Goal: Task Accomplishment & Management: Complete application form

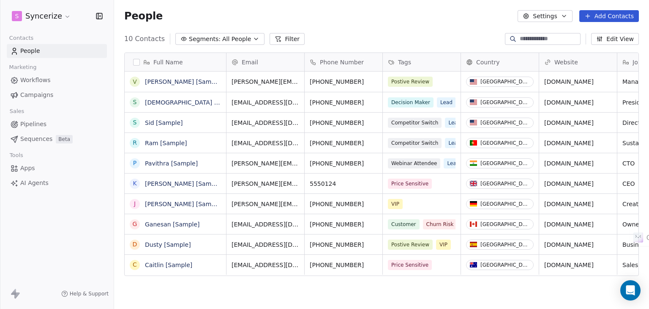
scroll to position [265, 529]
click at [49, 18] on html "S Syncerize Contacts People Marketing Workflows Campaigns Sales Pipelines Seque…" at bounding box center [324, 154] width 649 height 309
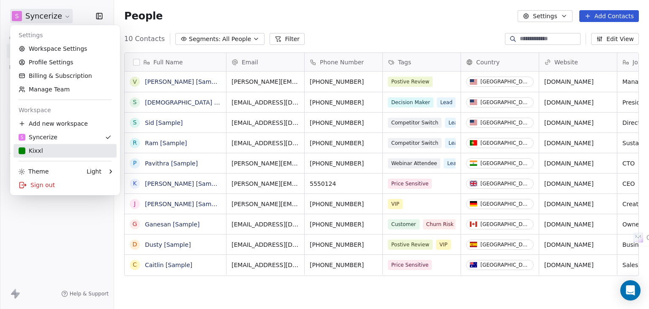
click at [54, 145] on link "Kixxl" at bounding box center [65, 151] width 103 height 14
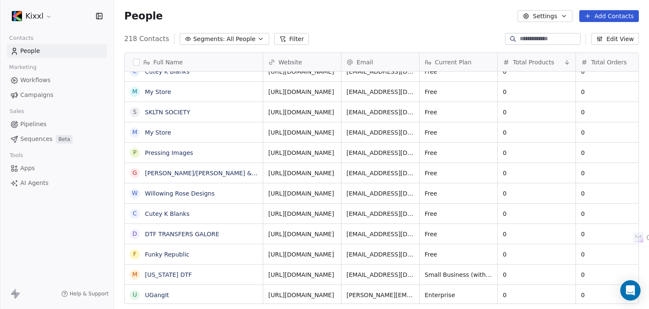
click at [49, 80] on link "Workflows" at bounding box center [57, 80] width 100 height 14
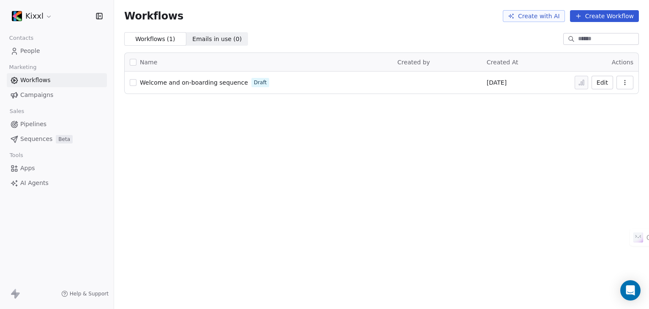
click at [35, 137] on span "Sequences" at bounding box center [36, 138] width 32 height 9
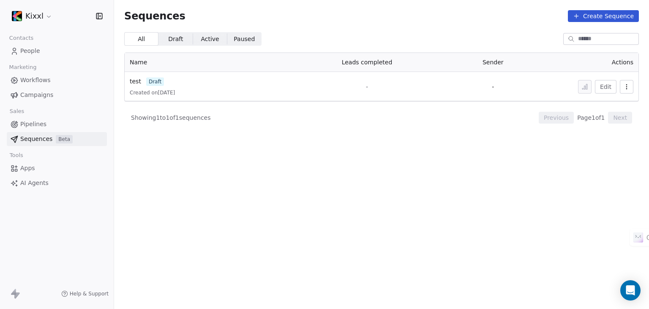
click at [39, 124] on span "Pipelines" at bounding box center [33, 124] width 26 height 9
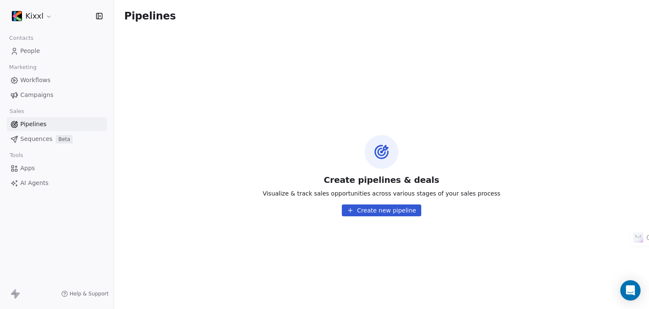
click at [392, 208] on button "Create new pipeline" at bounding box center [381, 210] width 79 height 12
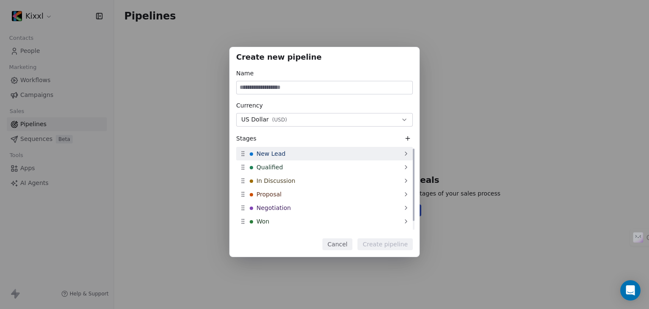
click at [330, 156] on div "New Lead" at bounding box center [324, 154] width 177 height 14
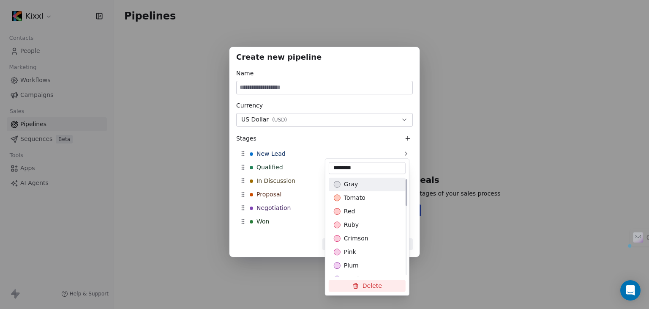
click at [340, 187] on div "gray" at bounding box center [367, 184] width 67 height 8
click at [289, 174] on div "Create new pipeline Name Currency US Dollar ( USD ) Stages New Lead Qualified I…" at bounding box center [324, 153] width 649 height 241
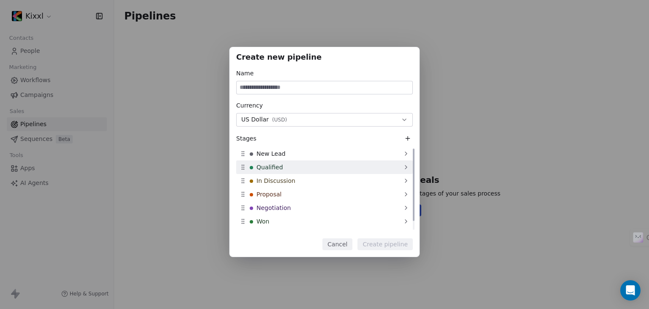
click at [289, 164] on div "Qualified" at bounding box center [324, 167] width 177 height 14
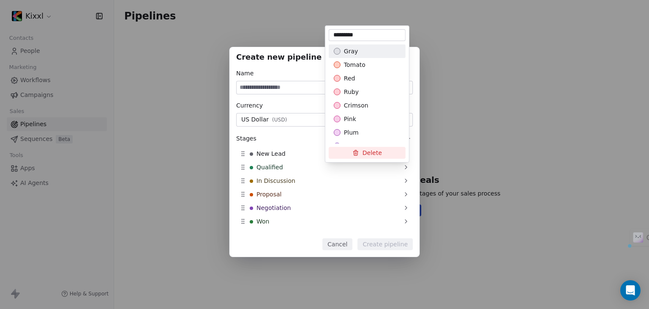
click at [289, 176] on div "Create new pipeline Name Currency US Dollar ( USD ) Stages New Lead Qualified I…" at bounding box center [324, 153] width 649 height 241
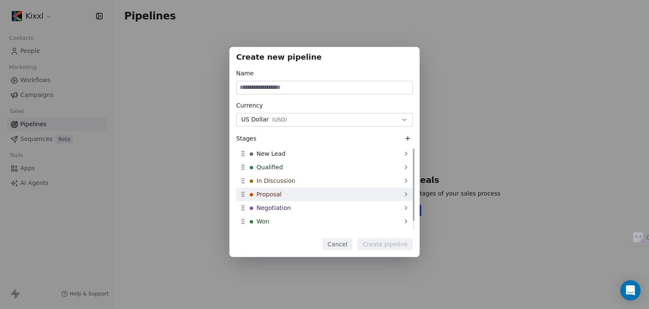
click at [290, 196] on div "Proposal" at bounding box center [324, 194] width 177 height 14
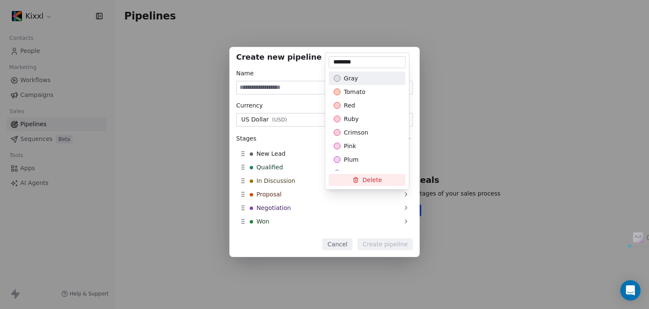
click at [292, 210] on div "Create new pipeline Name Currency US Dollar ( USD ) Stages New Lead Qualified I…" at bounding box center [324, 153] width 649 height 241
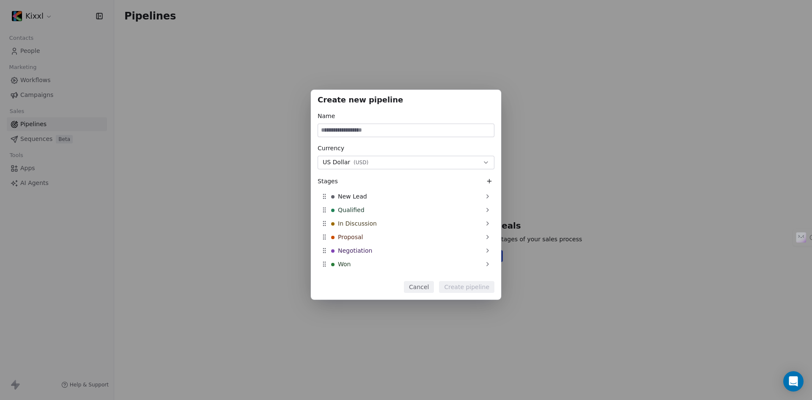
click at [359, 126] on input at bounding box center [406, 130] width 176 height 13
click at [371, 129] on input at bounding box center [406, 130] width 176 height 13
paste input "**********"
type input "**********"
click at [361, 208] on span "Qualified" at bounding box center [351, 210] width 27 height 8
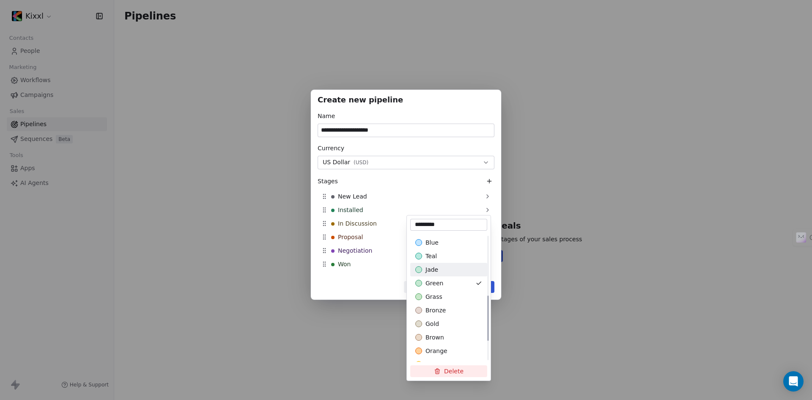
scroll to position [169, 0]
type input "*********"
click at [441, 308] on span "amber" at bounding box center [434, 355] width 19 height 8
click at [448, 308] on div "orange" at bounding box center [448, 342] width 67 height 8
click at [441, 308] on span "amber" at bounding box center [434, 355] width 19 height 8
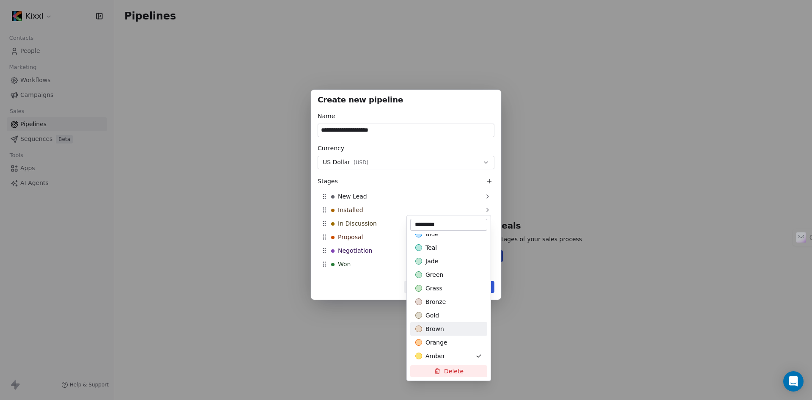
click at [354, 223] on div "**********" at bounding box center [406, 199] width 812 height 247
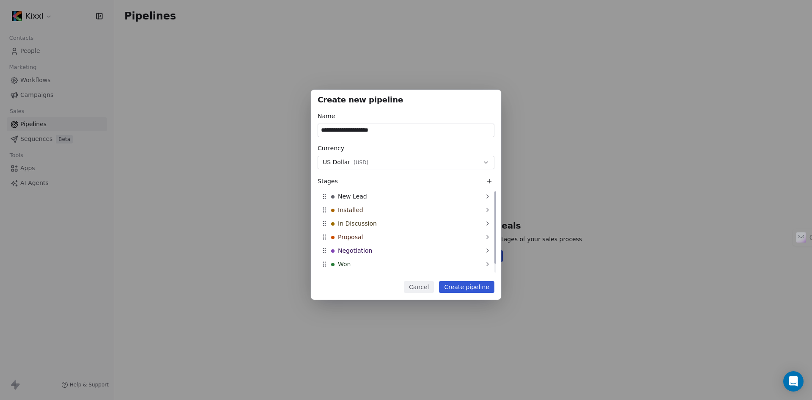
click at [354, 223] on span "In Discussion" at bounding box center [357, 223] width 39 height 8
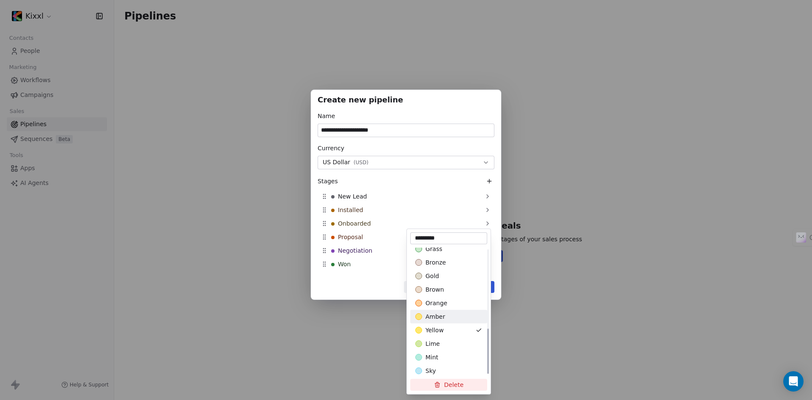
scroll to position [224, 0]
type input "*********"
click at [447, 308] on div "lime" at bounding box center [448, 341] width 67 height 8
click at [445, 308] on div "mint" at bounding box center [448, 355] width 67 height 8
click at [356, 238] on div "**********" at bounding box center [406, 199] width 812 height 247
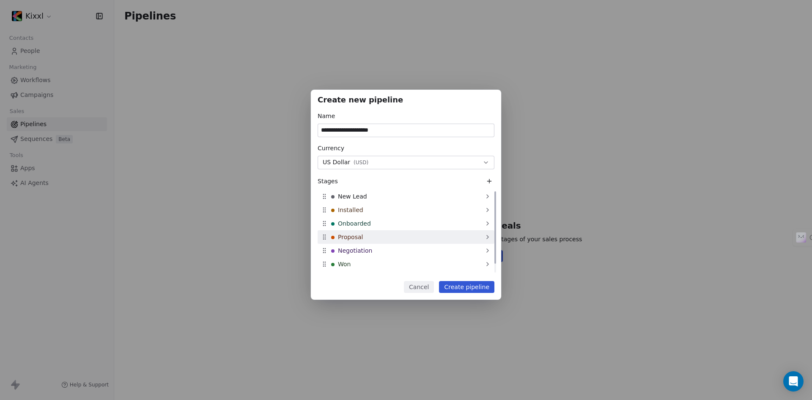
click at [360, 237] on span "Proposal" at bounding box center [350, 237] width 25 height 8
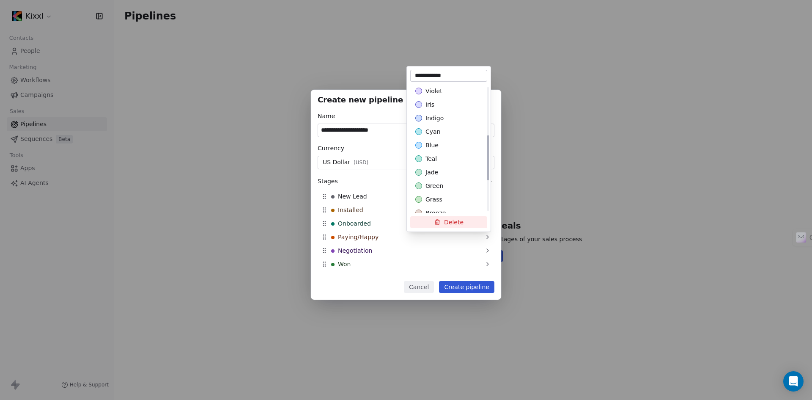
scroll to position [97, 0]
type input "**********"
click at [419, 197] on div "Suggestions" at bounding box center [418, 197] width 7 height 7
click at [369, 249] on div "**********" at bounding box center [406, 199] width 812 height 247
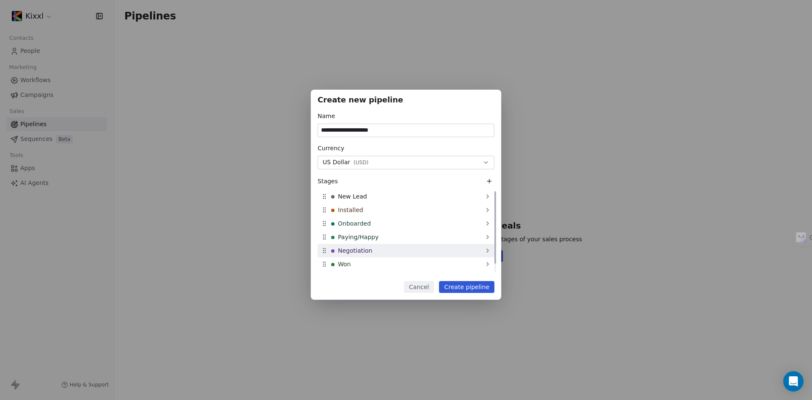
click at [357, 249] on span "Negotiation" at bounding box center [355, 250] width 34 height 8
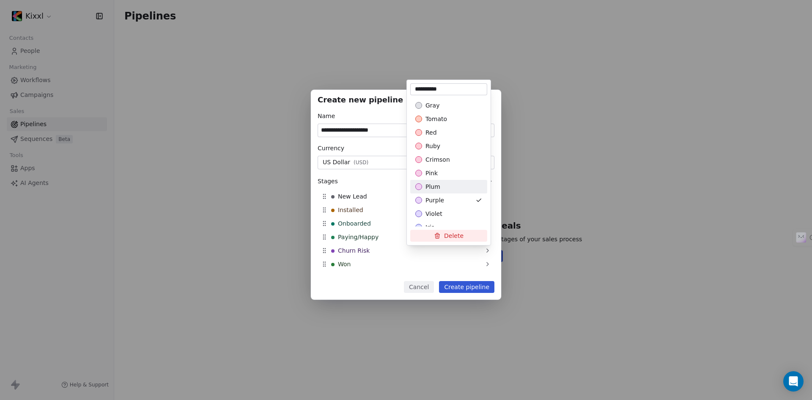
type input "**********"
click at [354, 263] on div "**********" at bounding box center [406, 199] width 812 height 247
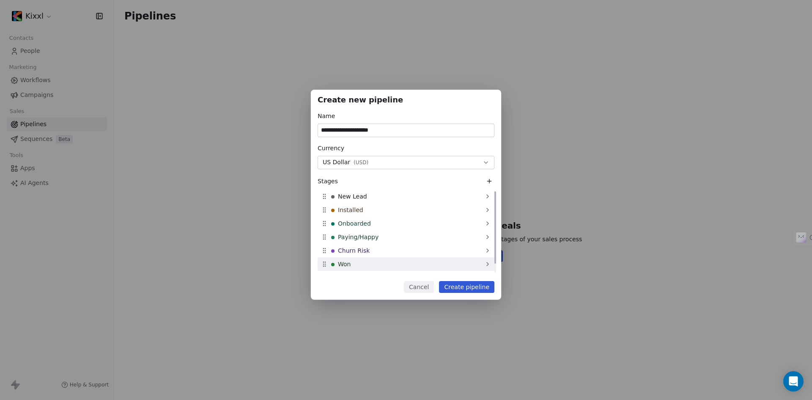
click at [342, 263] on span "Won" at bounding box center [344, 264] width 13 height 8
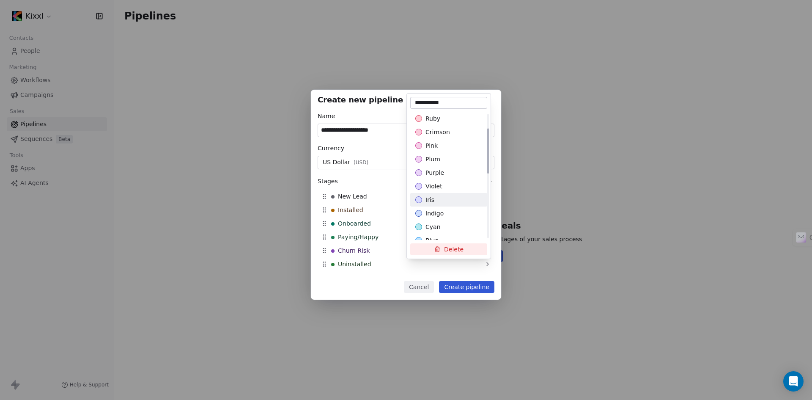
scroll to position [0, 0]
type input "**********"
click at [422, 145] on div "Suggestions" at bounding box center [418, 145] width 7 height 7
click at [458, 284] on div "**********" at bounding box center [406, 199] width 812 height 247
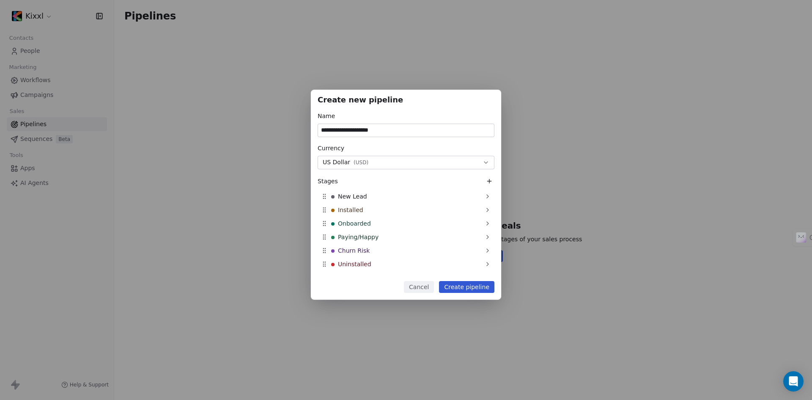
click at [461, 288] on button "Create pipeline" at bounding box center [466, 287] width 55 height 12
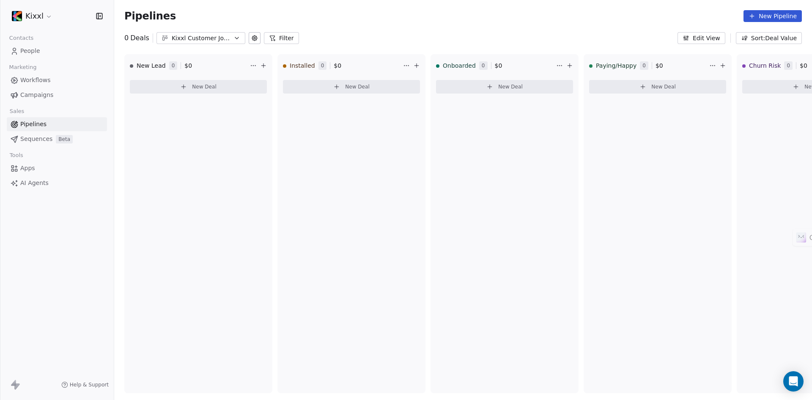
click at [220, 35] on div "Kixxl Customer Journey" at bounding box center [201, 38] width 58 height 9
click at [253, 174] on html "Kixxl Contacts People Marketing Workflows Campaigns Sales Pipelines Sequences B…" at bounding box center [406, 200] width 812 height 400
click at [197, 82] on button "New Deal" at bounding box center [198, 87] width 137 height 14
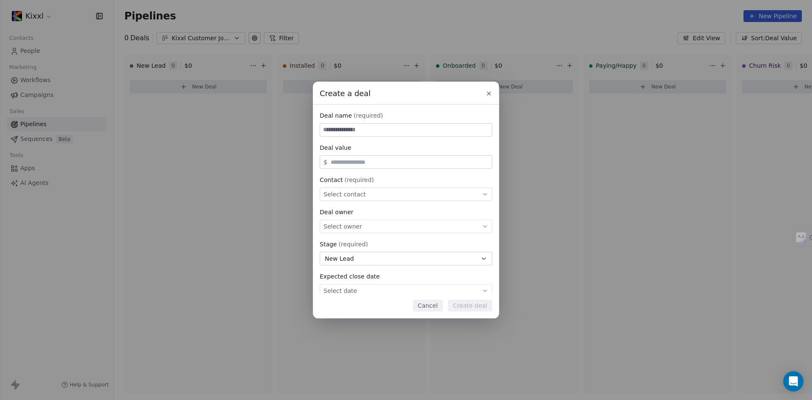
click at [425, 304] on button "Cancel" at bounding box center [428, 305] width 30 height 12
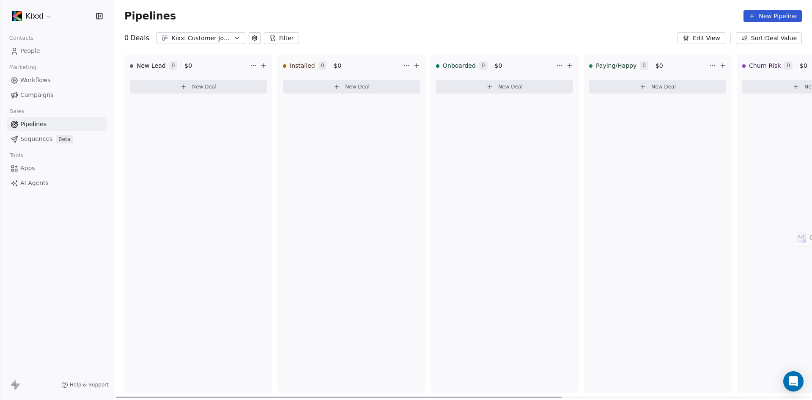
click at [195, 82] on button "New Deal" at bounding box center [198, 87] width 137 height 14
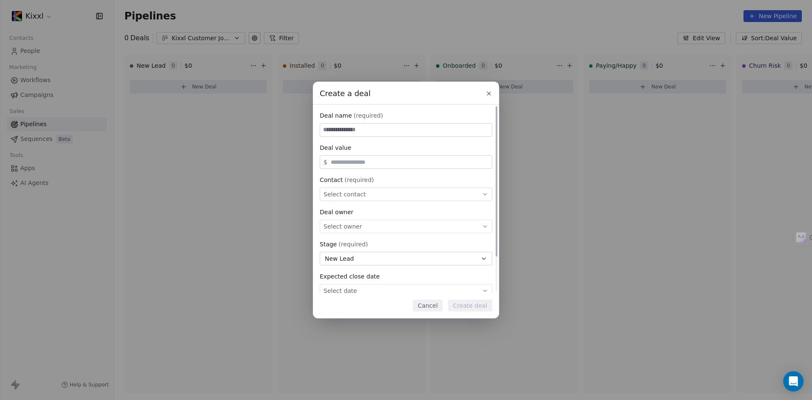
click at [402, 195] on div "Select contact" at bounding box center [406, 194] width 173 height 14
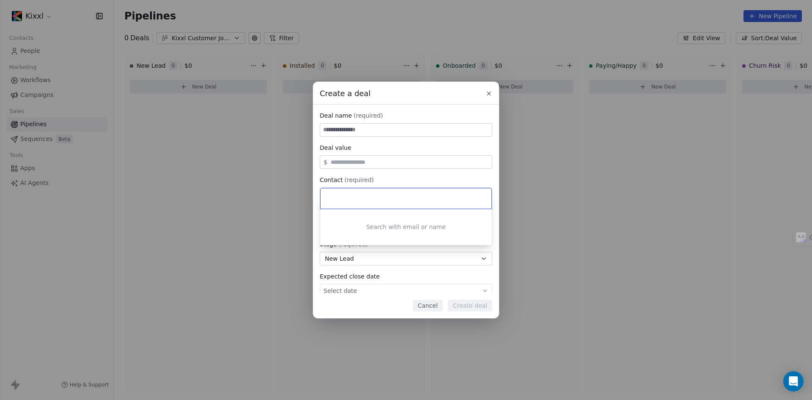
click at [410, 181] on div "Create a deal Deal name (required) Deal value $ Contact (required) Select conta…" at bounding box center [406, 200] width 812 height 236
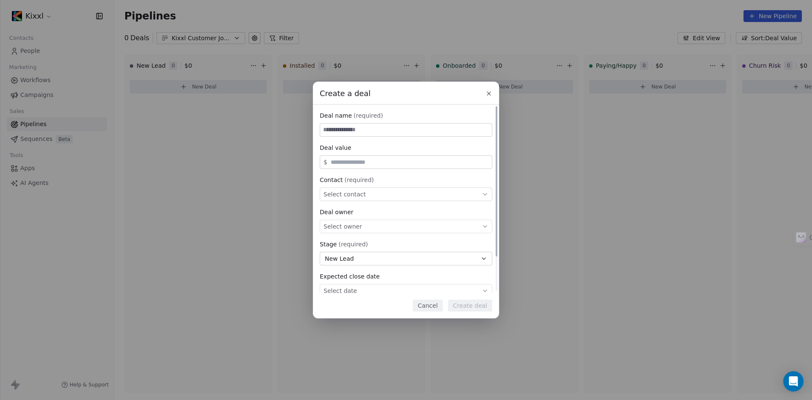
click at [392, 133] on input at bounding box center [406, 129] width 172 height 13
type input "**********"
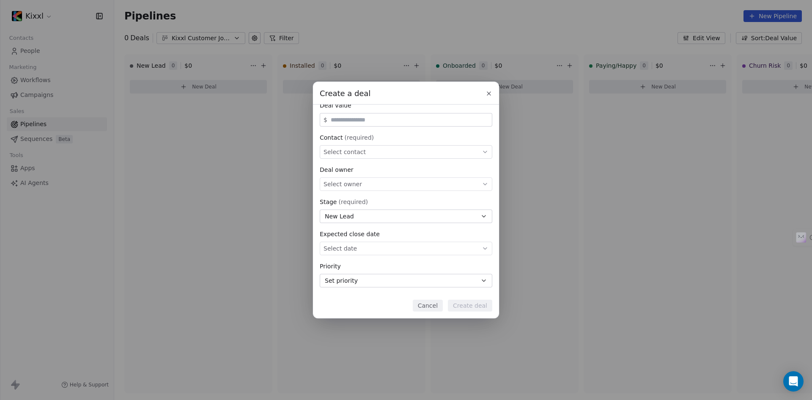
click at [433, 302] on button "Cancel" at bounding box center [428, 305] width 30 height 12
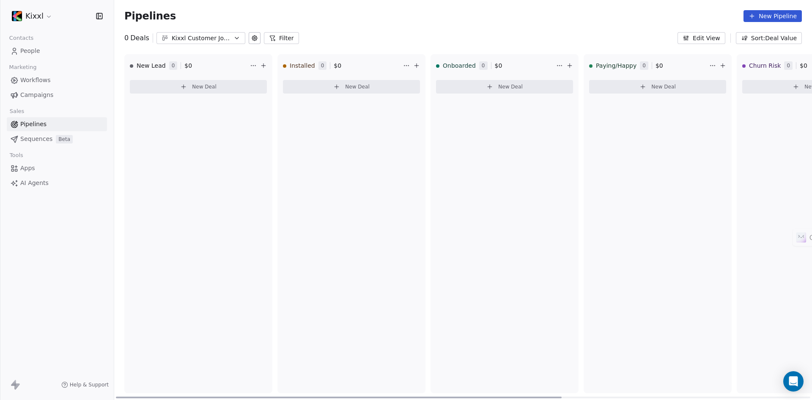
click at [649, 82] on button "New Deal" at bounding box center [657, 87] width 137 height 14
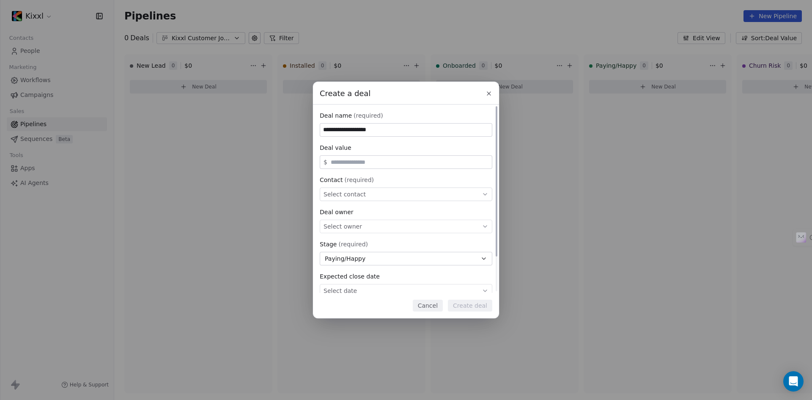
type input "**********"
click at [407, 164] on input "text" at bounding box center [409, 162] width 161 height 6
click at [411, 164] on input "text" at bounding box center [409, 162] width 161 height 6
type input "***"
click at [418, 191] on div "Select contact" at bounding box center [406, 194] width 173 height 14
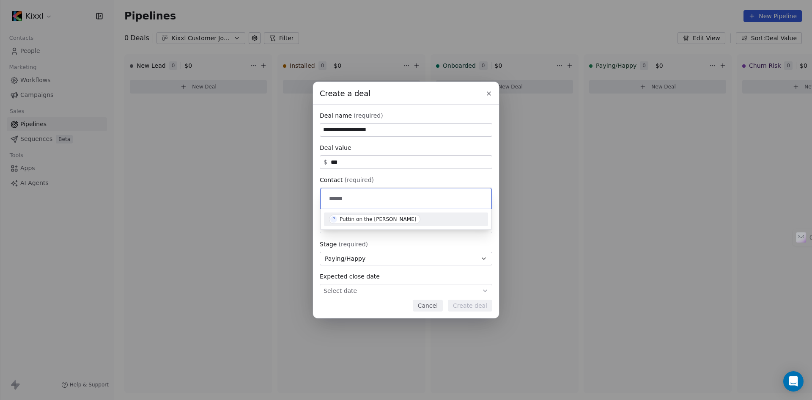
type input "******"
click at [349, 217] on div "Puttin on the [PERSON_NAME]" at bounding box center [378, 219] width 77 height 6
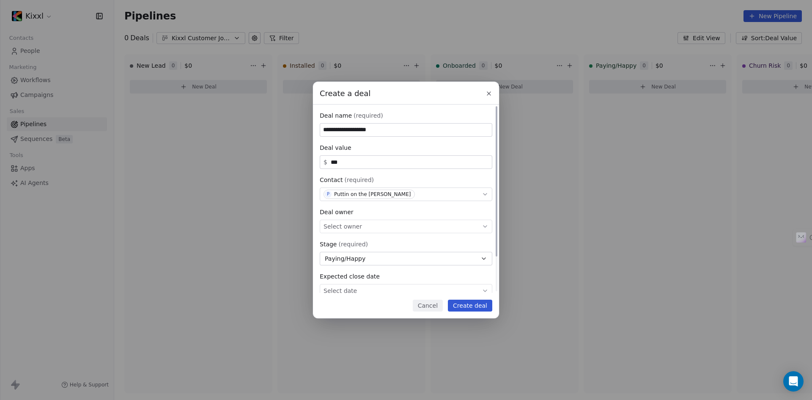
click at [390, 229] on div "Select owner" at bounding box center [406, 226] width 173 height 14
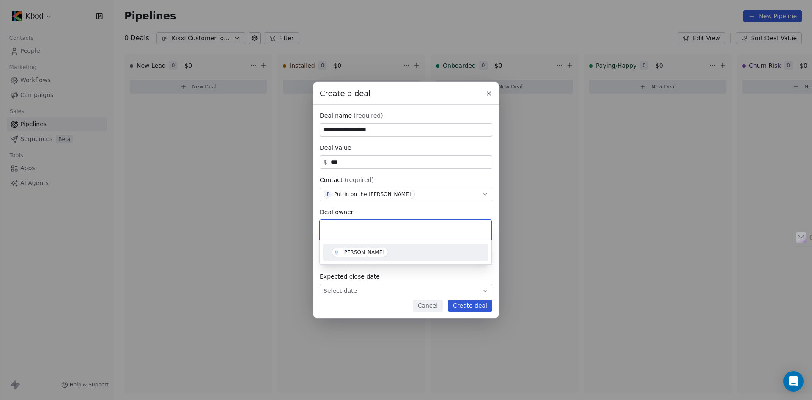
click at [370, 250] on div "[PERSON_NAME]" at bounding box center [363, 252] width 42 height 6
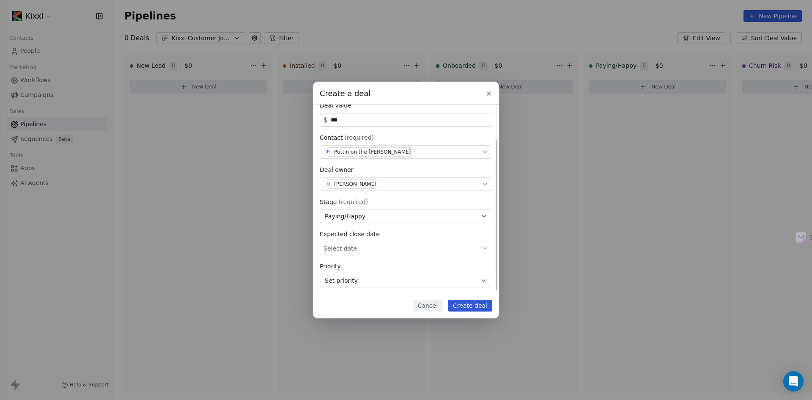
click at [392, 284] on button "Set priority" at bounding box center [406, 281] width 173 height 14
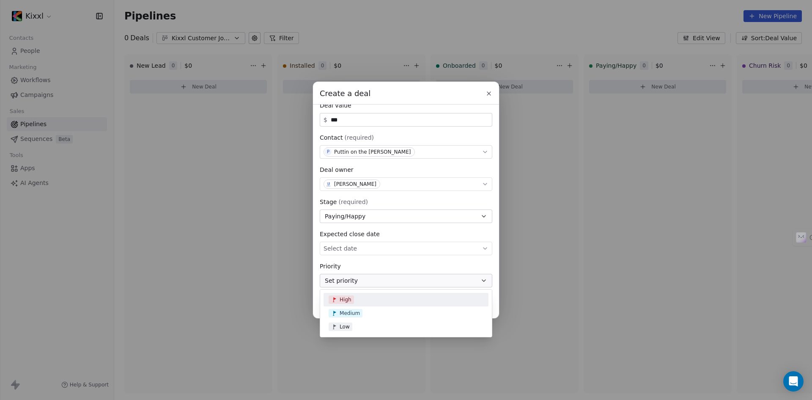
click at [341, 296] on span "High" at bounding box center [346, 299] width 12 height 7
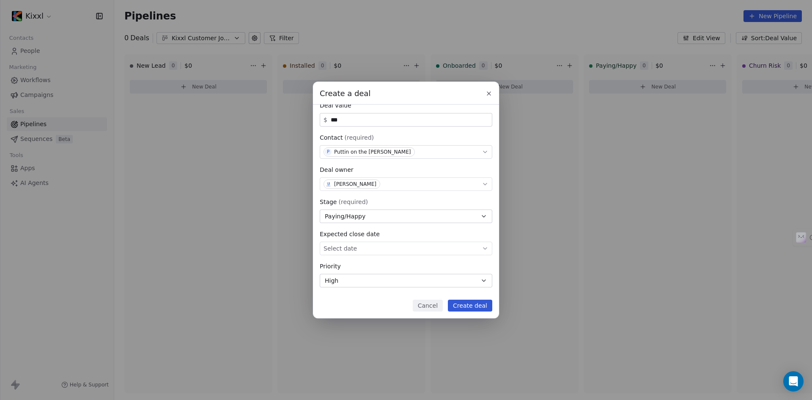
click at [329, 298] on div "**********" at bounding box center [406, 200] width 186 height 236
click at [471, 304] on button "Create deal" at bounding box center [470, 305] width 44 height 12
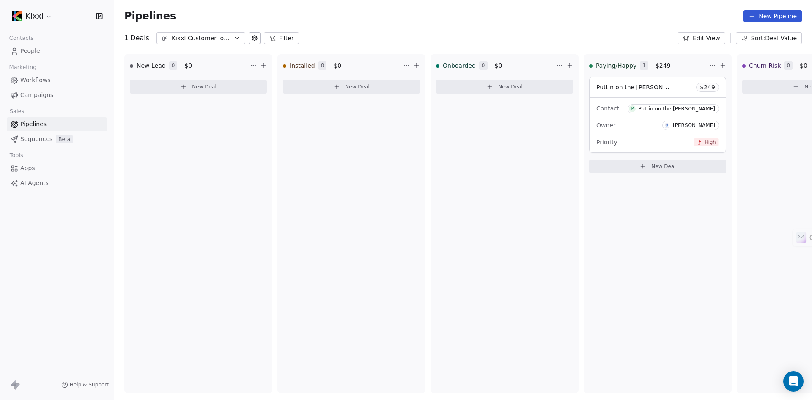
click at [252, 38] on icon at bounding box center [254, 38] width 7 height 7
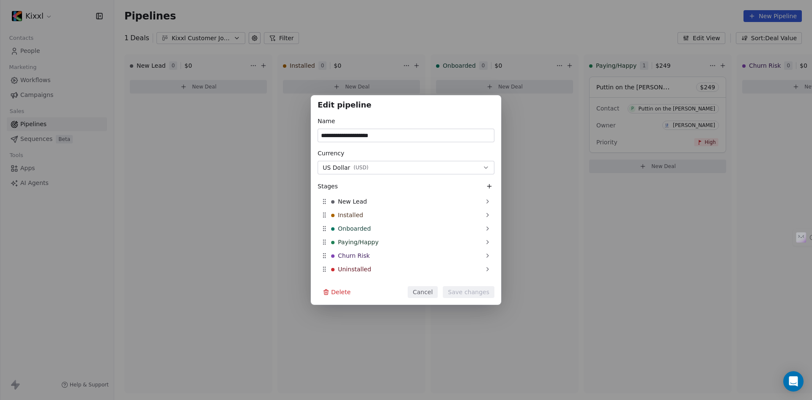
drag, startPoint x: 428, startPoint y: 296, endPoint x: 414, endPoint y: 284, distance: 18.3
click at [428, 296] on button "Cancel" at bounding box center [423, 292] width 30 height 12
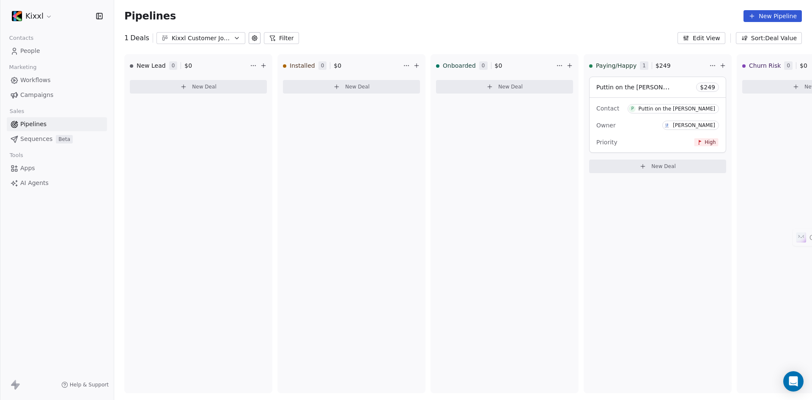
click at [178, 36] on div "Kixxl Customer Journey" at bounding box center [201, 38] width 58 height 9
click at [178, 36] on html "Kixxl Contacts People Marketing Workflows Campaigns Sales Pipelines Sequences B…" at bounding box center [406, 200] width 812 height 400
click at [271, 38] on icon at bounding box center [272, 38] width 5 height 5
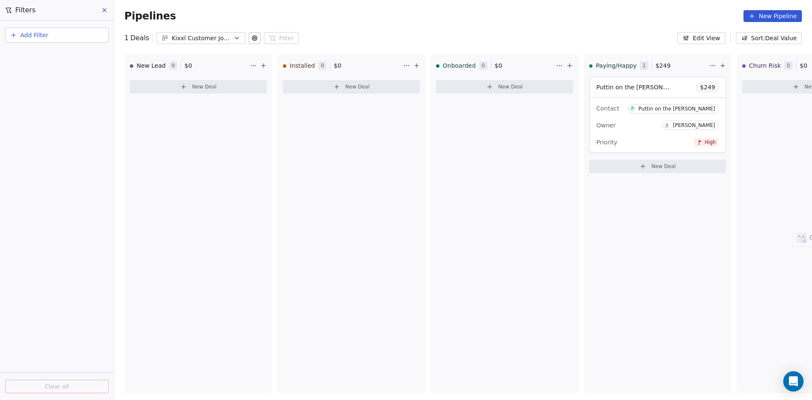
click at [64, 35] on button "Add Filter" at bounding box center [57, 34] width 104 height 15
click at [104, 11] on html "Kixxl Contacts People Marketing Workflows Campaigns Sales Pipelines Sequences B…" at bounding box center [406, 200] width 812 height 400
click at [104, 10] on icon at bounding box center [104, 10] width 7 height 7
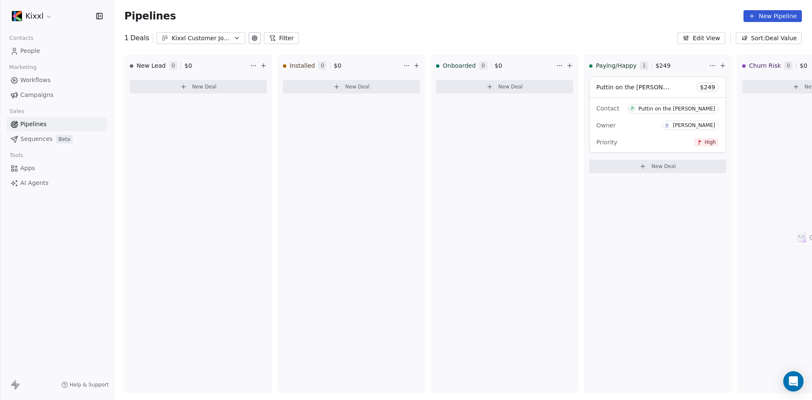
click at [38, 182] on span "AI Agents" at bounding box center [34, 182] width 28 height 9
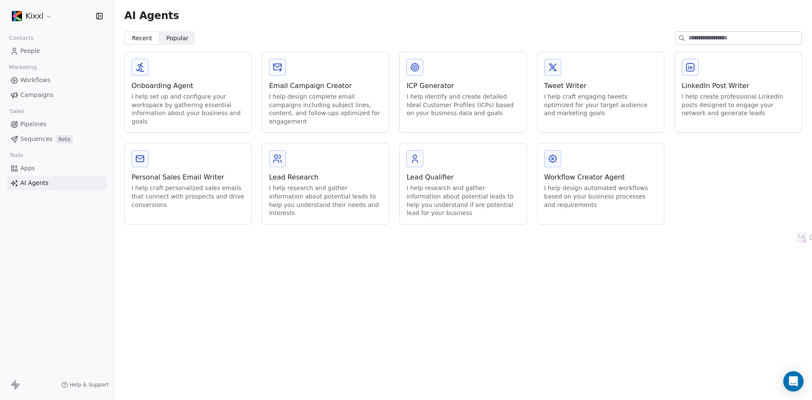
click at [168, 110] on div "I help set up and configure your workspace by gathering essential information a…" at bounding box center [188, 109] width 113 height 33
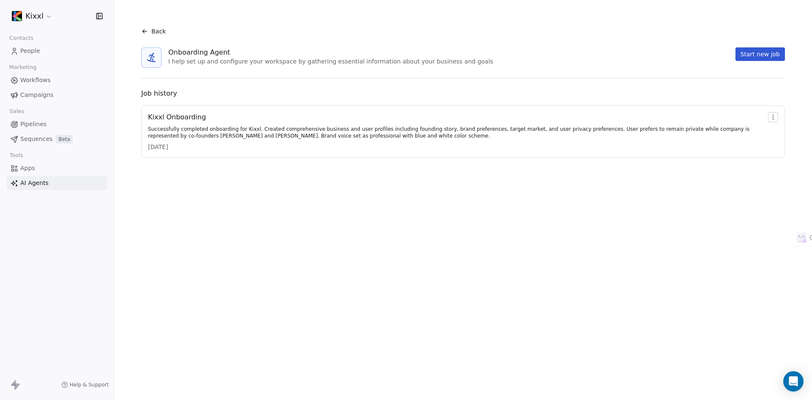
click at [37, 85] on link "Workflows" at bounding box center [57, 80] width 100 height 14
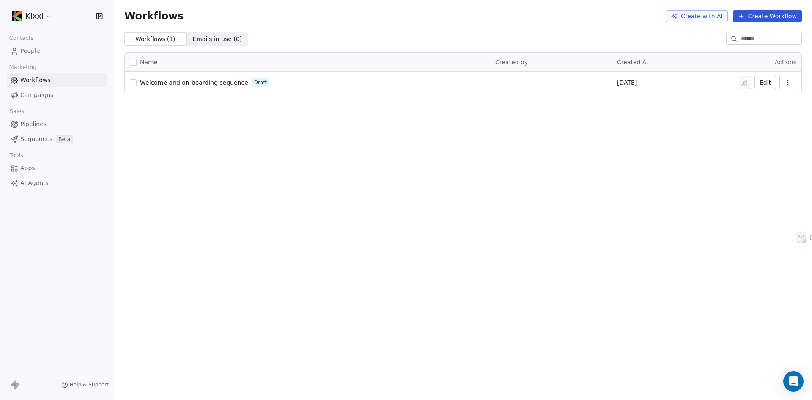
click at [37, 96] on span "Campaigns" at bounding box center [36, 94] width 33 height 9
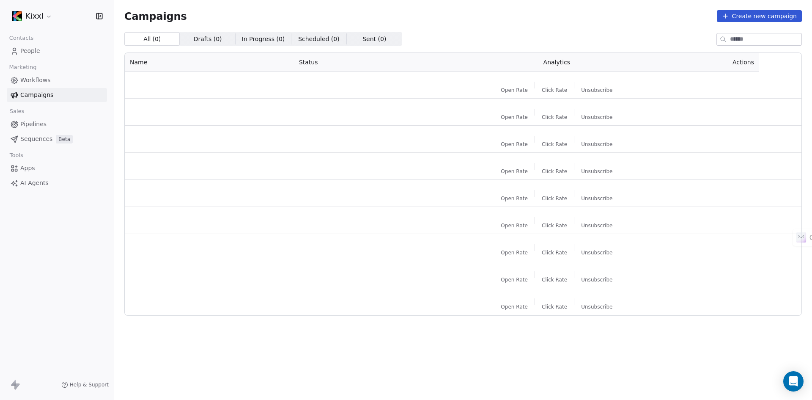
click at [44, 82] on span "Workflows" at bounding box center [35, 80] width 30 height 9
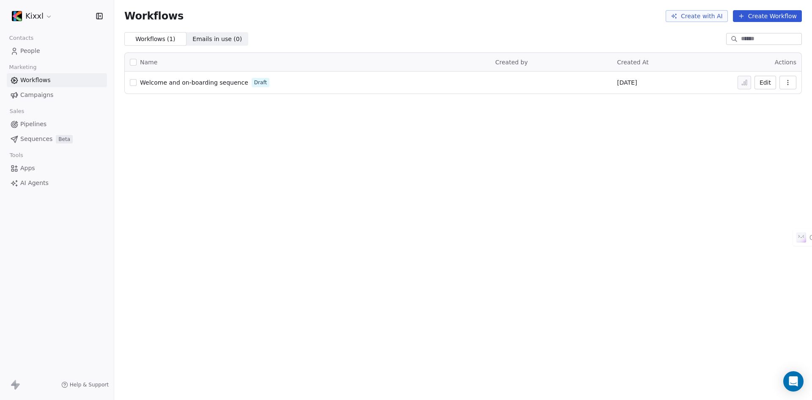
click at [30, 139] on span "Sequences" at bounding box center [36, 138] width 32 height 9
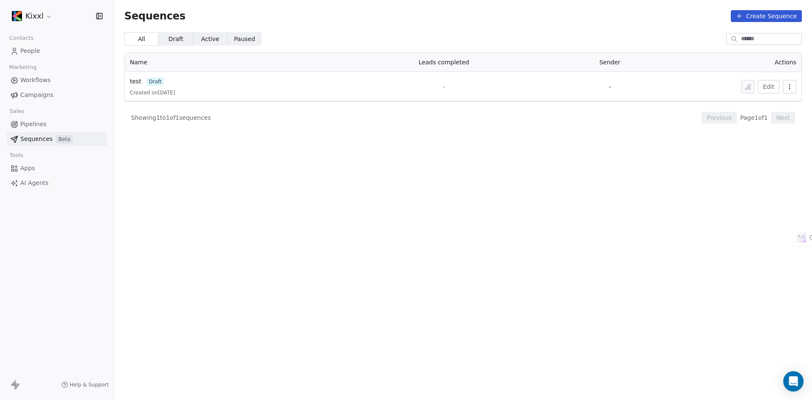
click at [177, 82] on div "test draft" at bounding box center [231, 81] width 203 height 9
click at [152, 79] on span "draft" at bounding box center [155, 81] width 18 height 8
click at [137, 82] on span "test" at bounding box center [135, 81] width 11 height 7
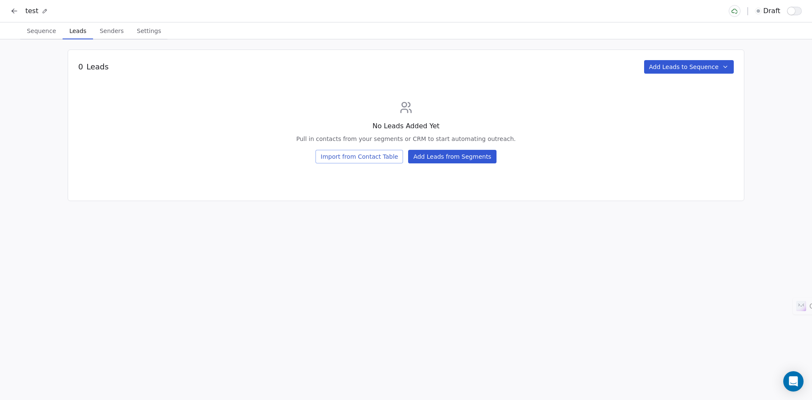
click at [76, 31] on span "Leads" at bounding box center [78, 31] width 24 height 12
click at [18, 8] on icon at bounding box center [14, 11] width 8 height 8
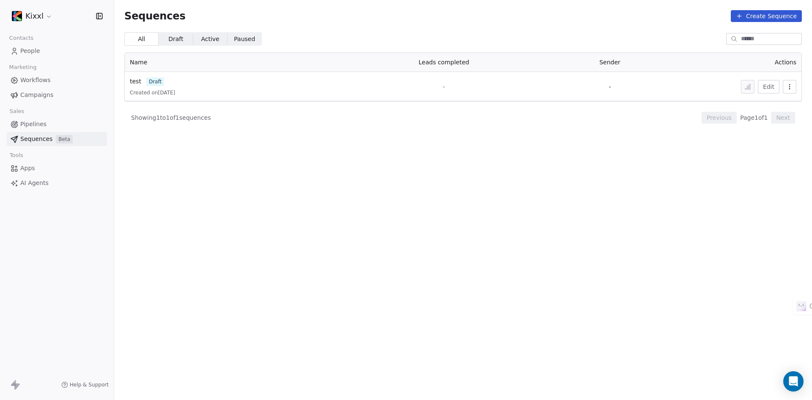
click at [768, 88] on button "Edit" at bounding box center [769, 87] width 22 height 14
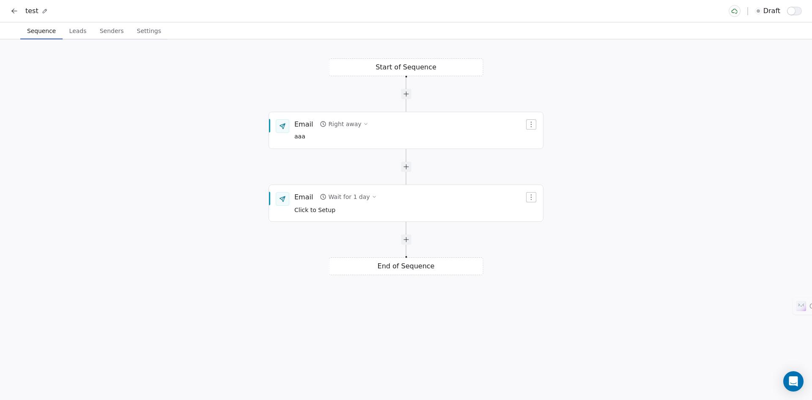
click at [14, 6] on button at bounding box center [14, 11] width 12 height 12
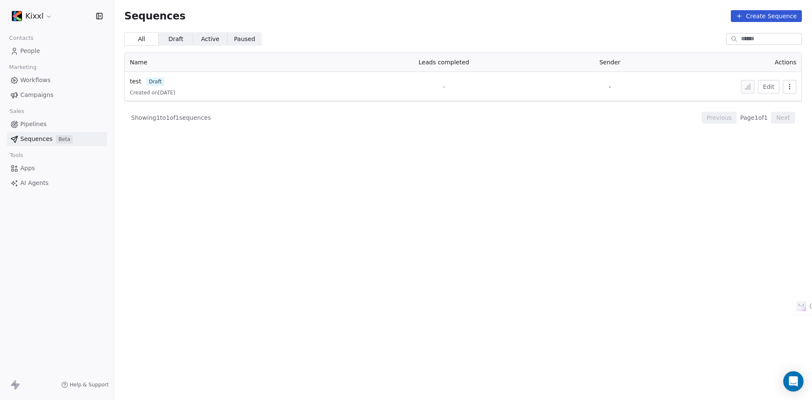
click at [791, 88] on icon "button" at bounding box center [789, 86] width 7 height 7
click at [773, 132] on span "Delete" at bounding box center [771, 133] width 19 height 9
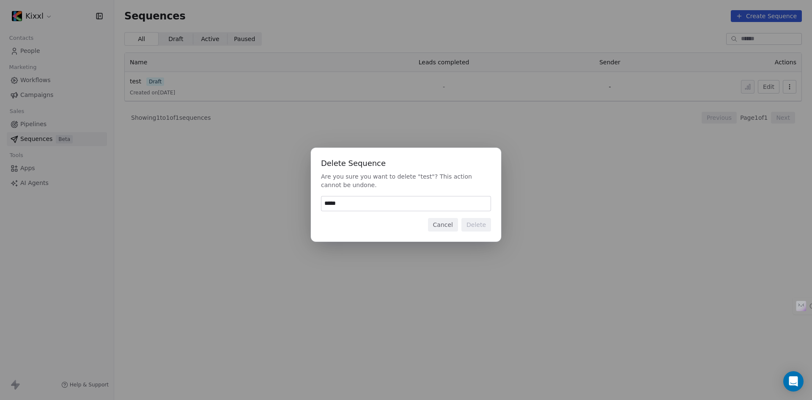
type input "******"
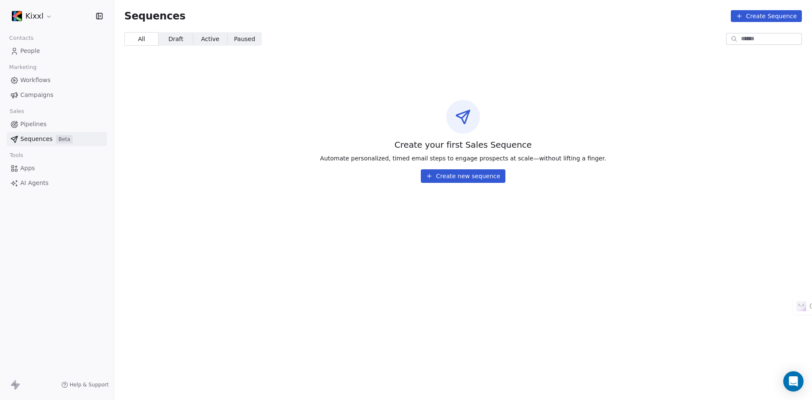
click at [463, 182] on button "Create new sequence" at bounding box center [463, 176] width 85 height 14
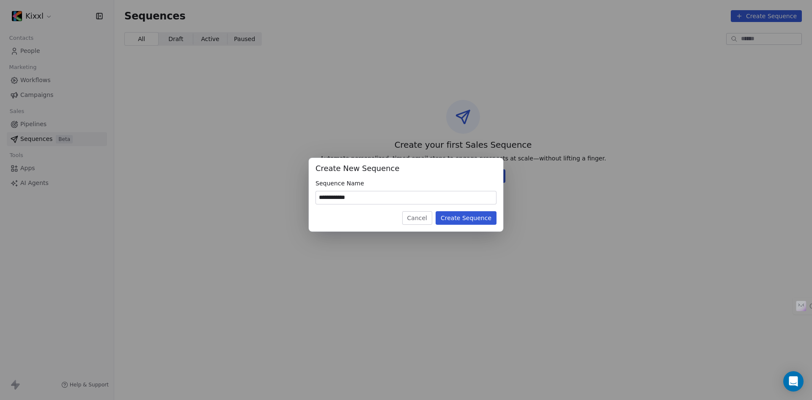
type input "**********"
click at [459, 222] on button "Create Sequence" at bounding box center [466, 218] width 61 height 14
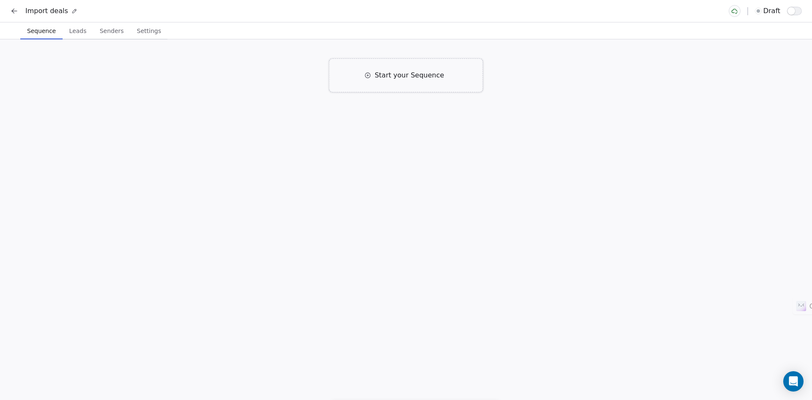
click at [394, 79] on span "Start your Sequence" at bounding box center [409, 75] width 69 height 10
click at [299, 125] on div "Email" at bounding box center [303, 123] width 19 height 9
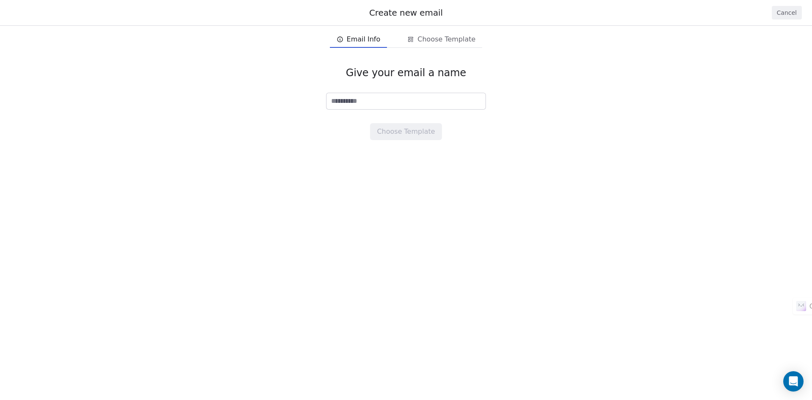
click at [386, 99] on input at bounding box center [405, 101] width 159 height 16
click at [368, 40] on span "Email Info" at bounding box center [364, 39] width 34 height 10
click at [793, 13] on button "Cancel" at bounding box center [787, 13] width 30 height 14
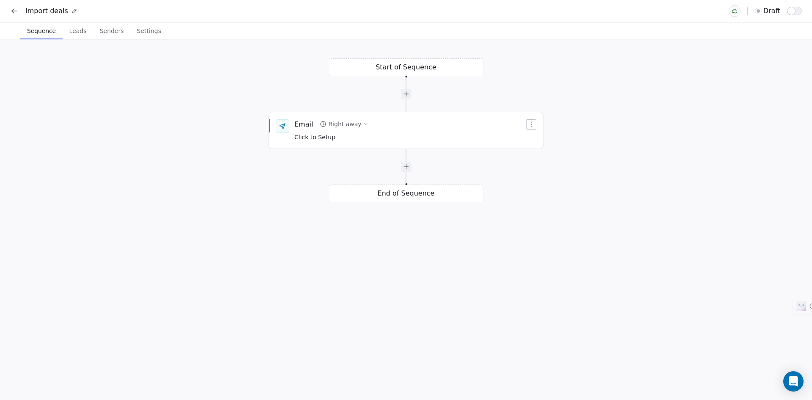
click at [406, 99] on div "Start of Sequence Email Right away Click to Setup End of Sequence" at bounding box center [406, 219] width 812 height 360
click at [408, 95] on div at bounding box center [406, 93] width 10 height 10
click at [534, 125] on button "button" at bounding box center [531, 124] width 10 height 10
click at [582, 113] on html "Import deals draft Sequence Sequence Leads Leads Senders Senders Settings Setti…" at bounding box center [406, 200] width 812 height 400
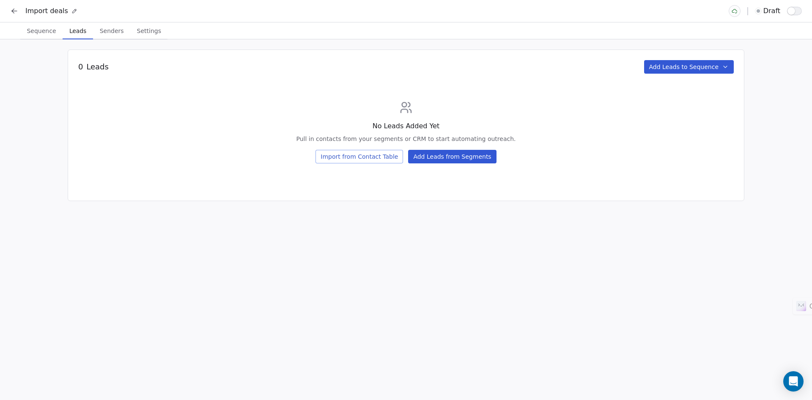
click at [82, 33] on span "Leads" at bounding box center [78, 31] width 24 height 12
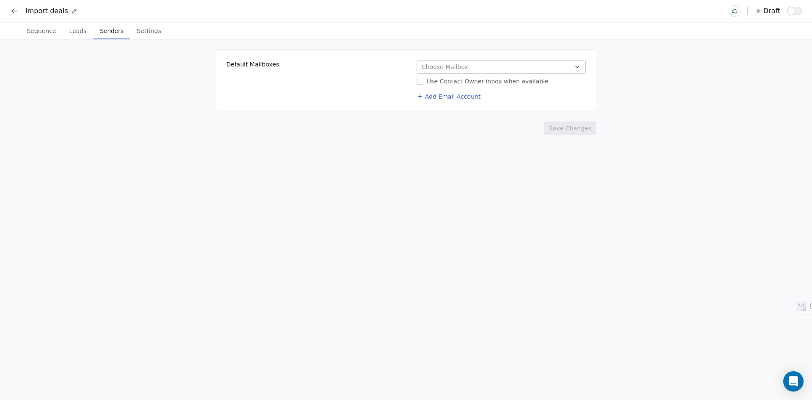
click at [106, 36] on span "Senders" at bounding box center [111, 31] width 30 height 12
click at [134, 34] on span "Settings" at bounding box center [149, 31] width 31 height 12
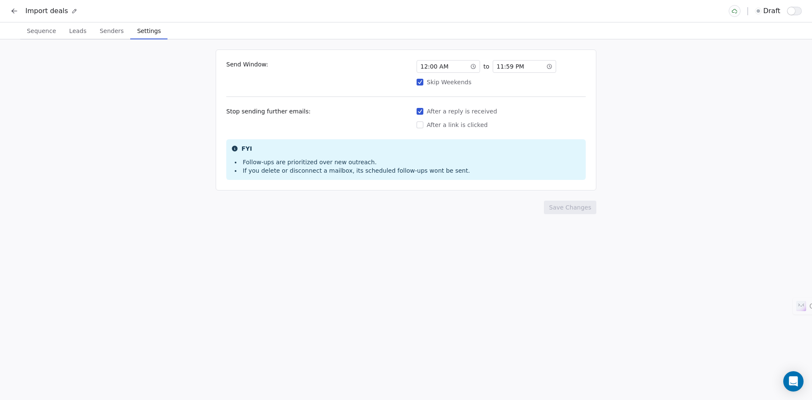
click at [67, 31] on span "Leads" at bounding box center [78, 31] width 24 height 12
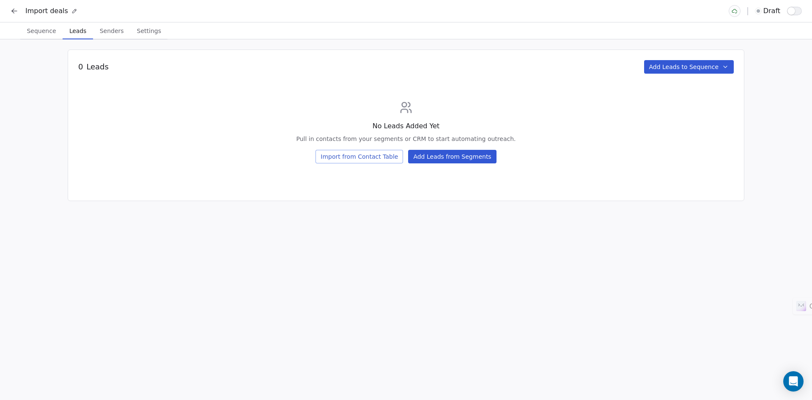
click at [348, 160] on button "Import from Contact Table" at bounding box center [359, 157] width 88 height 14
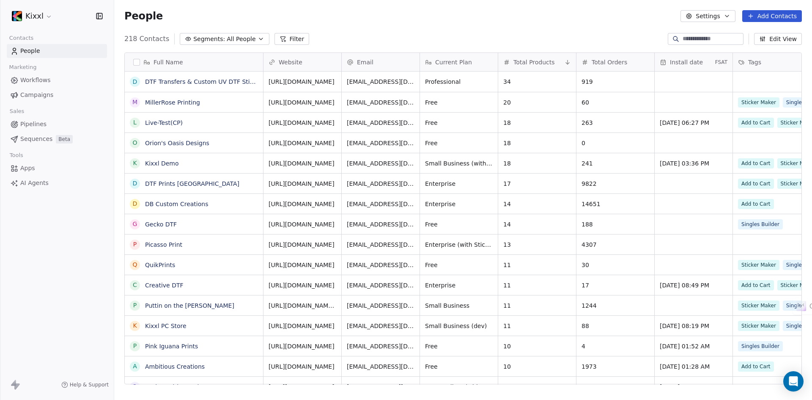
scroll to position [345, 691]
click at [137, 64] on button "button" at bounding box center [136, 62] width 7 height 7
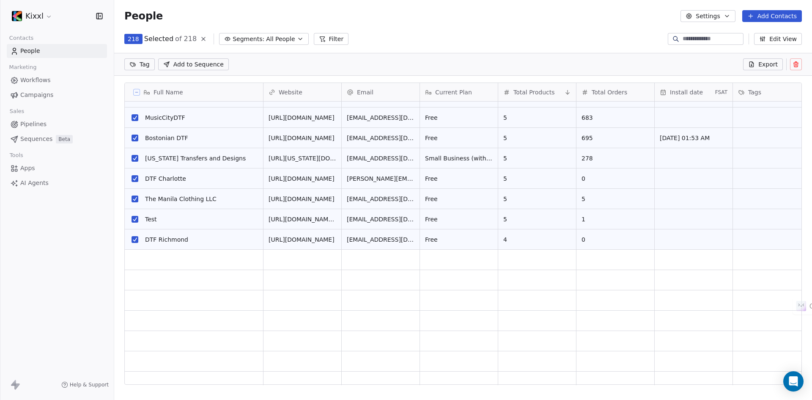
scroll to position [1099, 0]
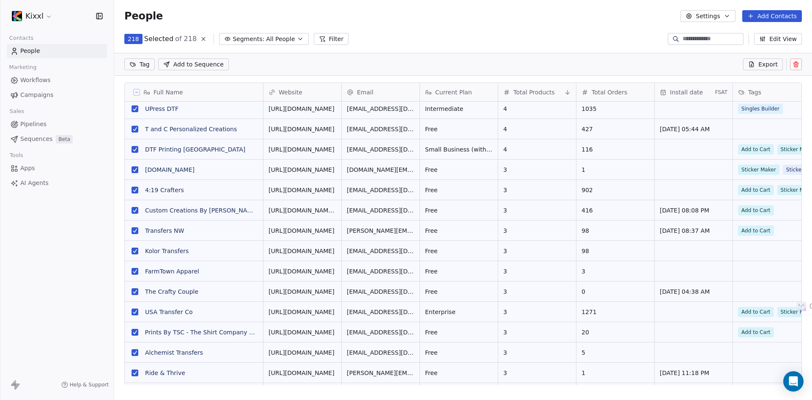
click at [774, 15] on button "Add Contacts" at bounding box center [772, 16] width 60 height 12
click at [566, 29] on html "Kixxl Contacts People Marketing Workflows Campaigns Sales Pipelines Sequences B…" at bounding box center [406, 200] width 812 height 400
click at [198, 66] on span "Add to Sequence" at bounding box center [198, 64] width 50 height 8
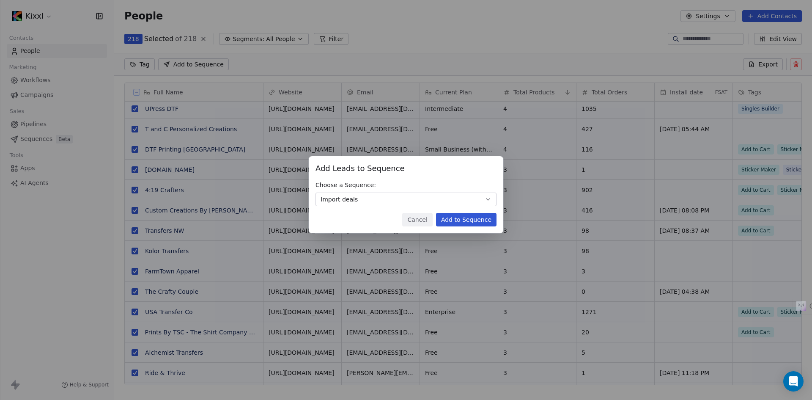
click at [463, 220] on button "Add to Sequence" at bounding box center [466, 220] width 60 height 14
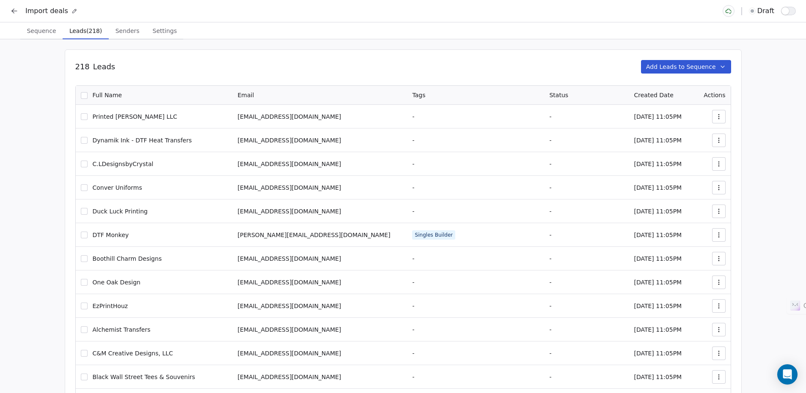
click at [726, 68] on icon "button" at bounding box center [722, 66] width 7 height 7
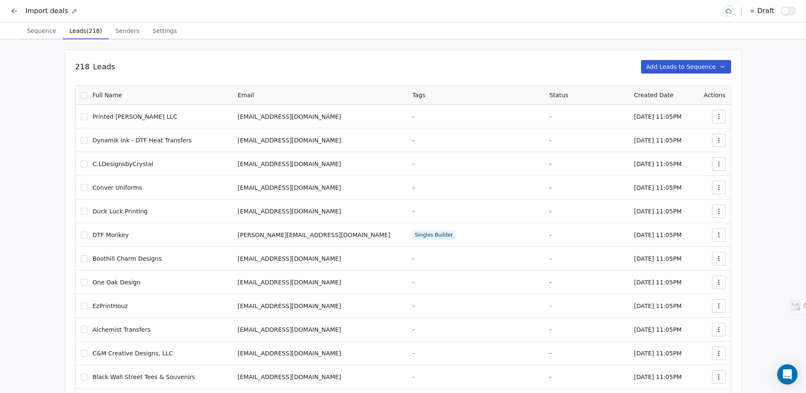
click at [86, 100] on th "Full Name" at bounding box center [154, 95] width 157 height 19
click at [86, 97] on button "button" at bounding box center [84, 95] width 7 height 7
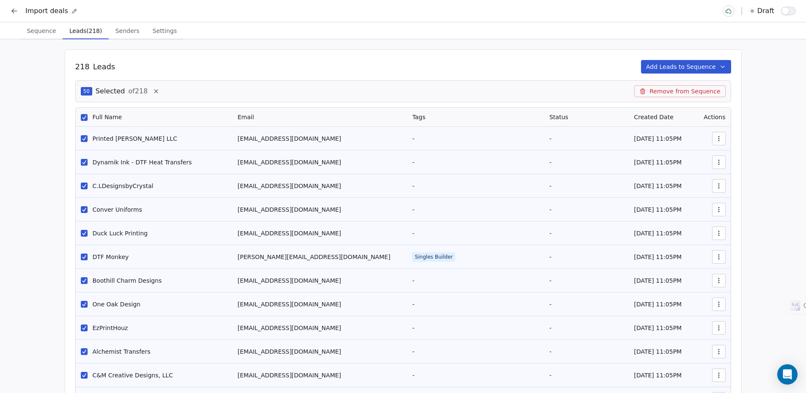
click at [85, 115] on button "button" at bounding box center [84, 117] width 7 height 7
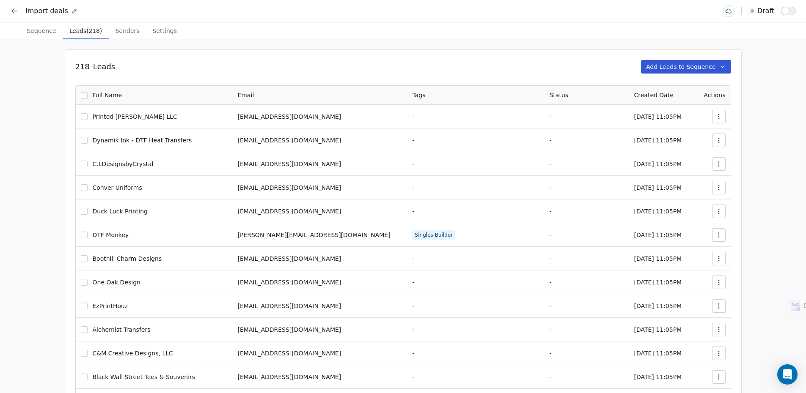
click at [718, 118] on icon "button" at bounding box center [718, 118] width 0 height 0
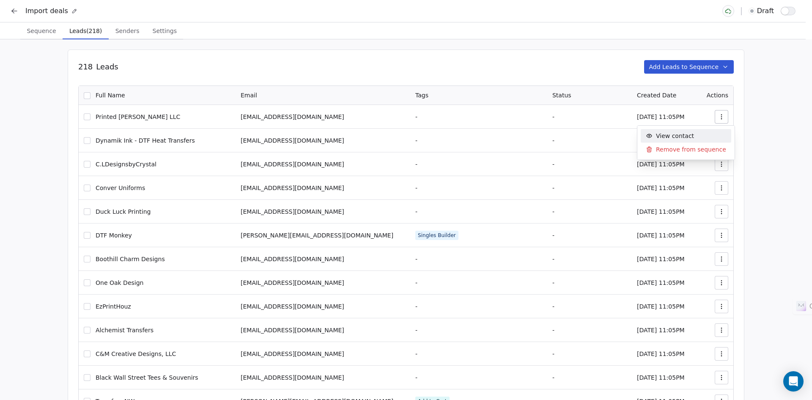
click at [669, 136] on span "View contact" at bounding box center [675, 136] width 38 height 9
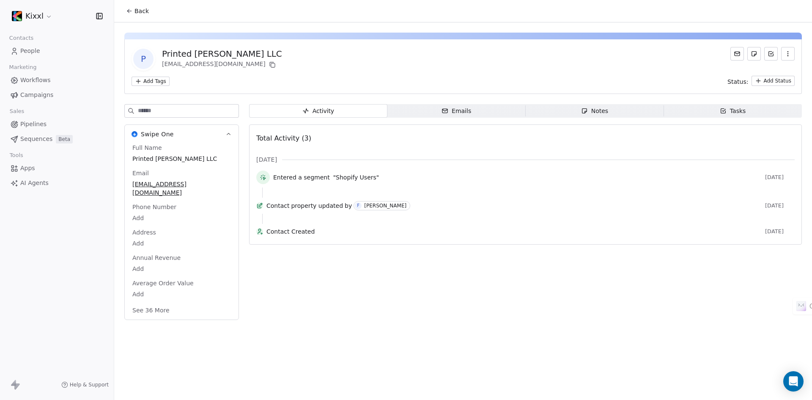
click at [109, 386] on div "Help & Support" at bounding box center [57, 384] width 114 height 30
click at [91, 384] on span "Help & Support" at bounding box center [89, 384] width 39 height 7
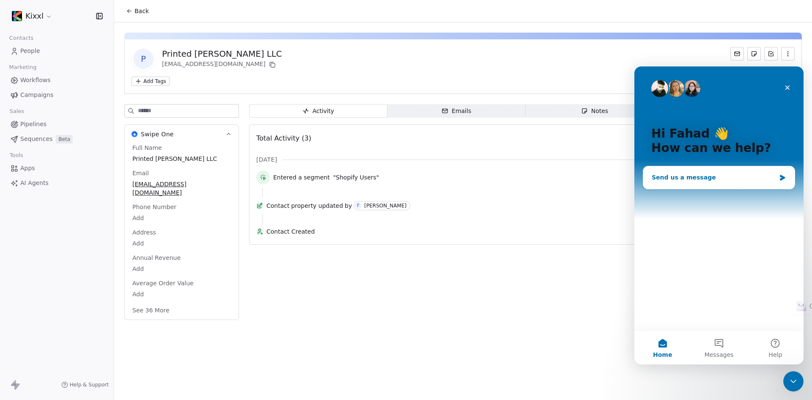
click at [688, 178] on div "Send us a message" at bounding box center [714, 177] width 124 height 9
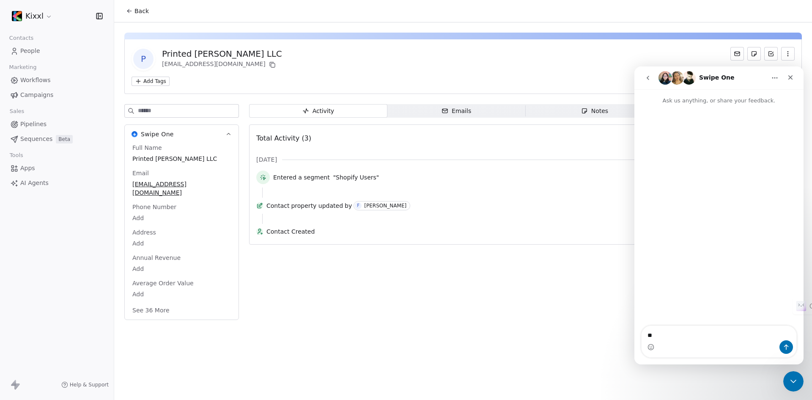
type textarea "*"
type textarea "**********"
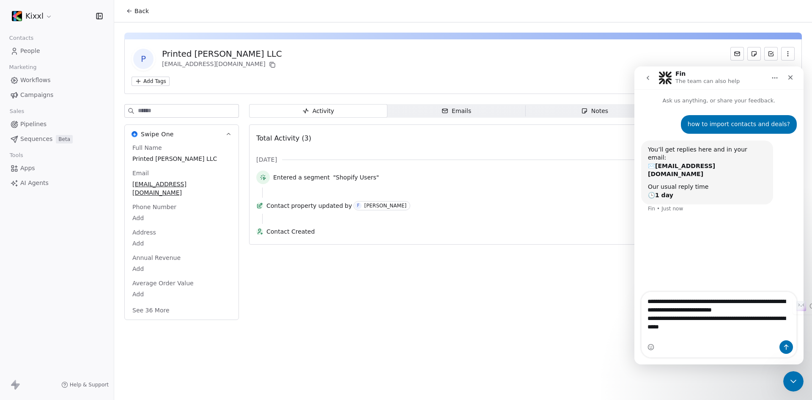
type textarea "**********"
